Goal: Check status: Check status

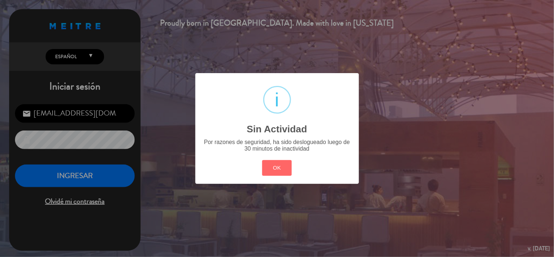
click at [69, 174] on div "? ! i Sin Actividad × Por razones de seguridad, ha sido deslogueado luego de 30…" at bounding box center [277, 128] width 554 height 257
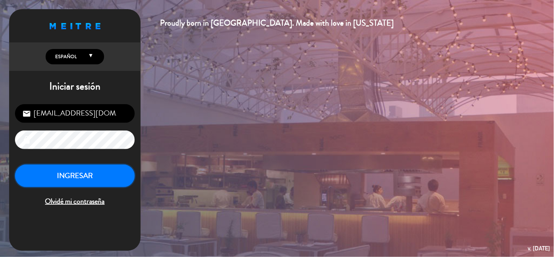
click at [69, 173] on button "INGRESAR" at bounding box center [75, 175] width 120 height 23
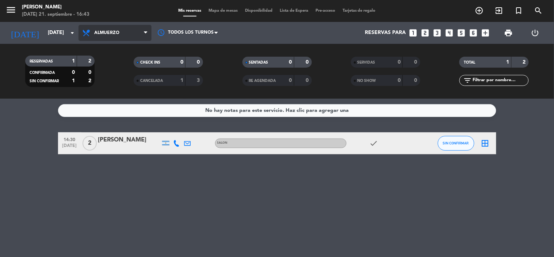
click at [122, 33] on span "Almuerzo" at bounding box center [114, 33] width 73 height 16
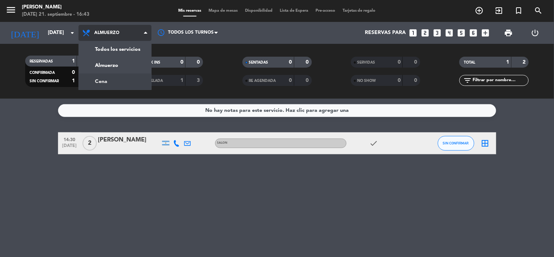
click at [142, 79] on div "menu KOI Lavalleja [DATE] 21. septiembre - 16:43 Mis reservas Mapa de mesas Dis…" at bounding box center [277, 49] width 554 height 99
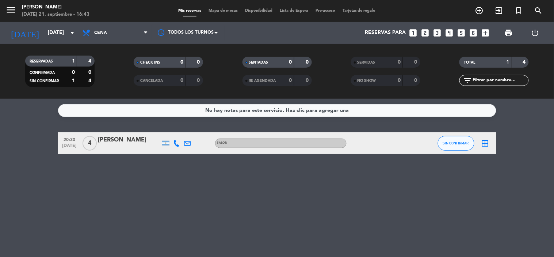
click at [227, 139] on div "SALON" at bounding box center [280, 142] width 131 height 9
drag, startPoint x: 370, startPoint y: 148, endPoint x: 364, endPoint y: 148, distance: 5.9
click at [369, 148] on div at bounding box center [379, 143] width 66 height 22
drag, startPoint x: 363, startPoint y: 147, endPoint x: 366, endPoint y: 159, distance: 12.0
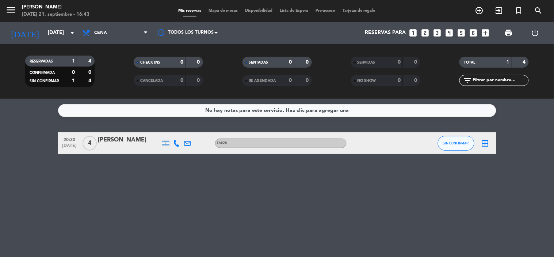
click at [363, 147] on div at bounding box center [379, 143] width 66 height 22
click at [358, 174] on div "No hay notas para este servicio. Haz clic para agregar una 20:30 [DATE] 4 [PERS…" at bounding box center [277, 178] width 554 height 158
